Goal: Find specific page/section: Find specific page/section

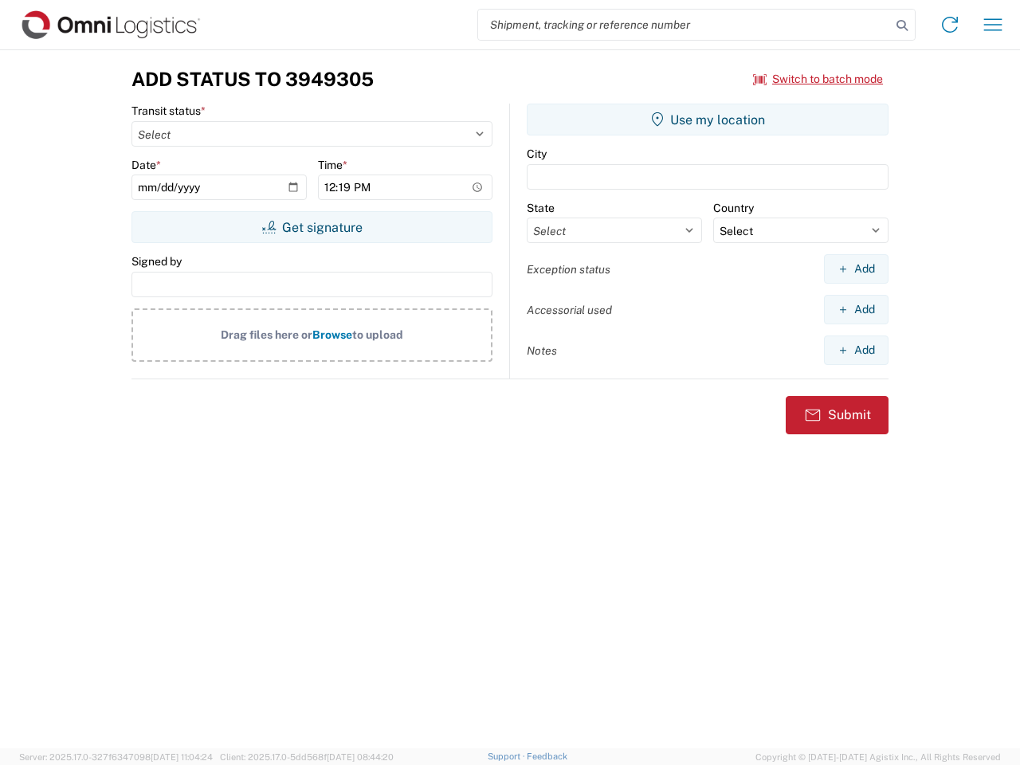
click at [685, 25] on input "search" at bounding box center [684, 25] width 413 height 30
click at [902, 26] on icon at bounding box center [902, 25] width 22 height 22
click at [950, 25] on icon at bounding box center [950, 25] width 26 height 26
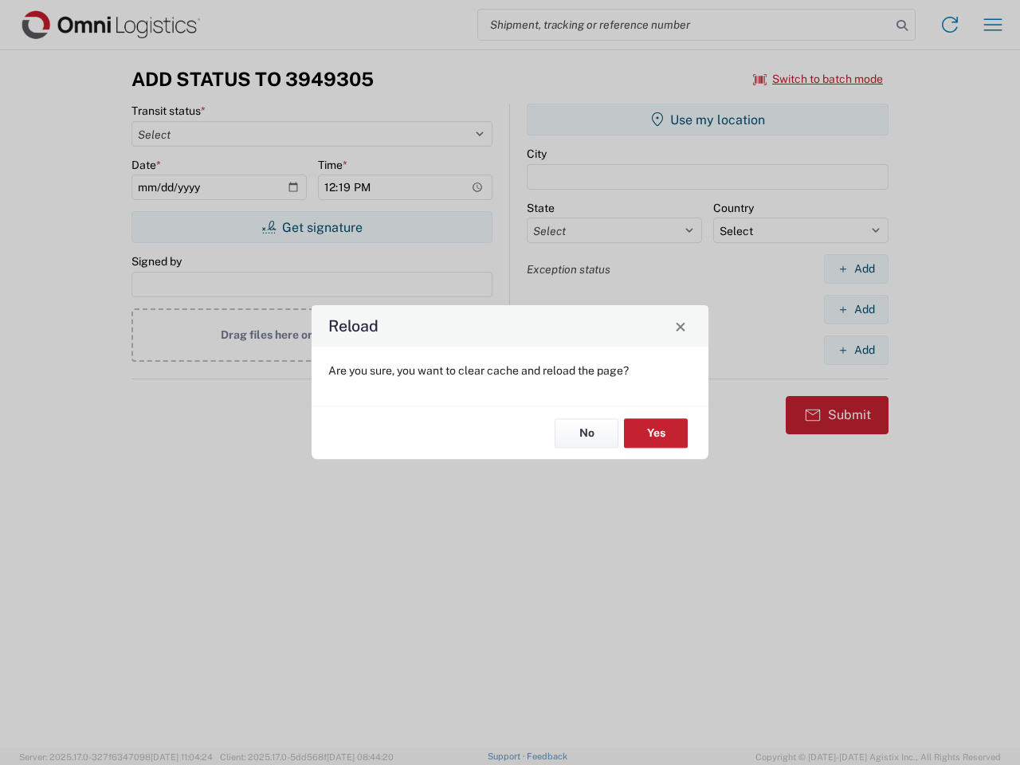
click at [818, 79] on div "Reload Are you sure, you want to clear cache and reload the page? No Yes" at bounding box center [510, 382] width 1020 height 765
click at [312, 227] on div "Reload Are you sure, you want to clear cache and reload the page? No Yes" at bounding box center [510, 382] width 1020 height 765
click at [708, 120] on div "Reload Are you sure, you want to clear cache and reload the page? No Yes" at bounding box center [510, 382] width 1020 height 765
click at [856, 269] on div "Reload Are you sure, you want to clear cache and reload the page? No Yes" at bounding box center [510, 382] width 1020 height 765
click at [856, 309] on div "Reload Are you sure, you want to clear cache and reload the page? No Yes" at bounding box center [510, 382] width 1020 height 765
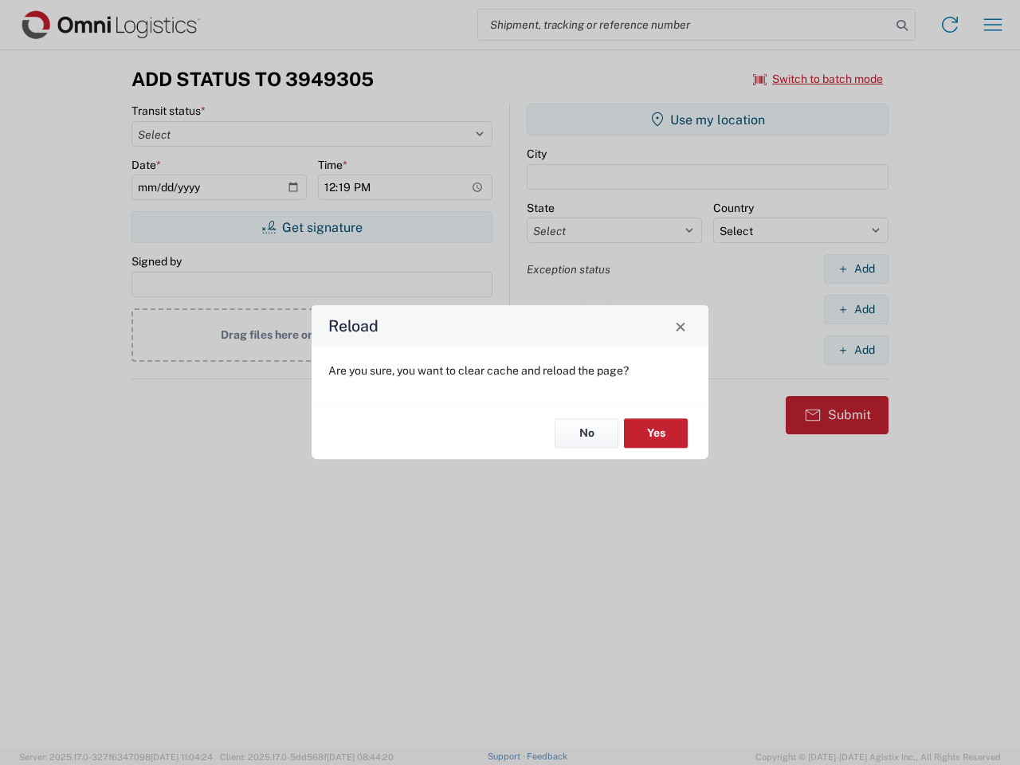
click at [856, 350] on div "Reload Are you sure, you want to clear cache and reload the page? No Yes" at bounding box center [510, 382] width 1020 height 765
